Goal: Transaction & Acquisition: Purchase product/service

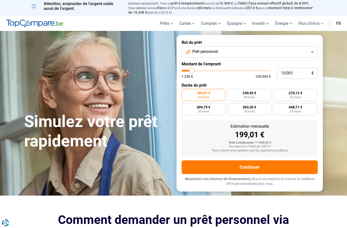
click at [306, 49] on button "Prêt personnel" at bounding box center [249, 51] width 136 height 11
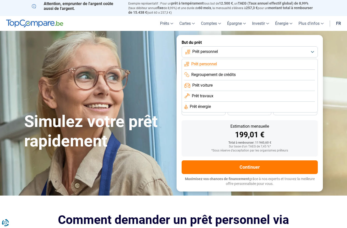
click at [197, 93] on span "Prêt travaux" at bounding box center [203, 96] width 22 height 6
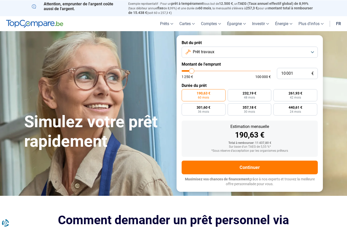
type input "10000"
radio input "true"
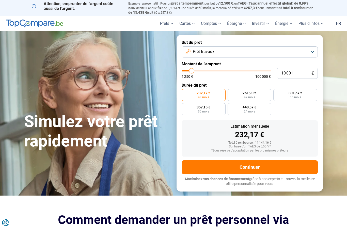
type input "46500"
click at [223, 72] on input "range" at bounding box center [225, 71] width 89 height 2
type input "46 500"
radio input "false"
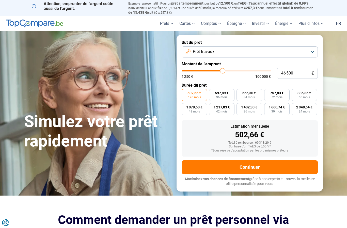
type input "33750"
click at [212, 72] on input "range" at bounding box center [225, 71] width 89 height 2
type input "33 750"
click at [248, 166] on button "Continuer" at bounding box center [249, 168] width 136 height 14
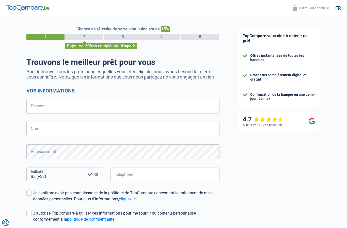
select select "32"
